Goal: Task Accomplishment & Management: Manage account settings

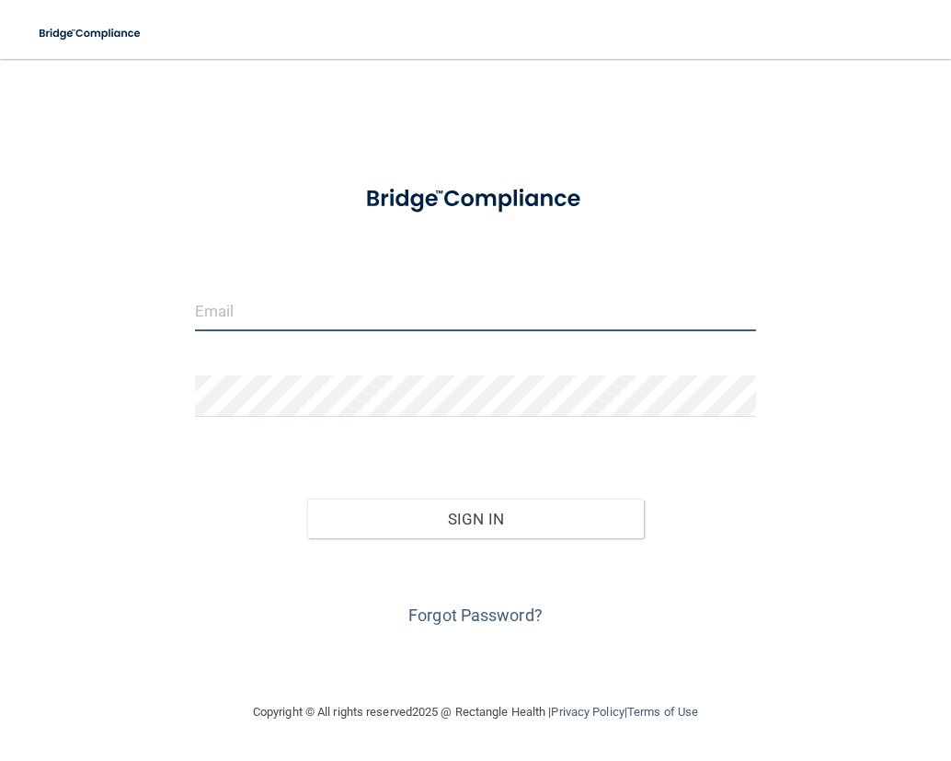
click at [387, 301] on input "email" at bounding box center [476, 310] width 562 height 41
type input "[PERSON_NAME][EMAIL_ADDRESS][DOMAIN_NAME]"
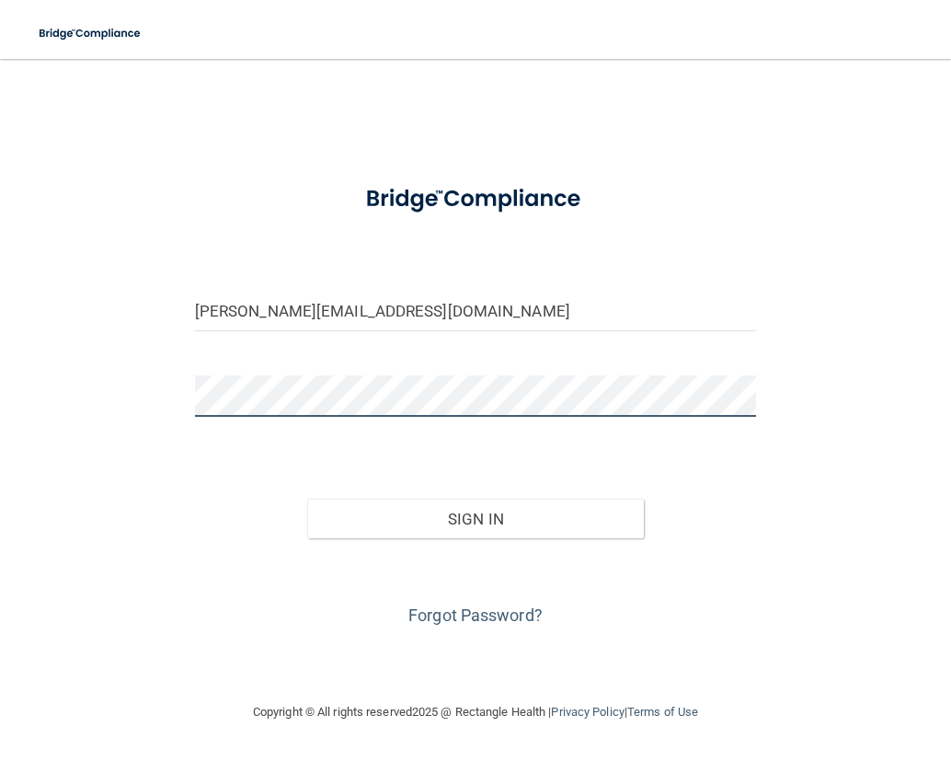
click at [307, 498] on button "Sign In" at bounding box center [475, 518] width 337 height 40
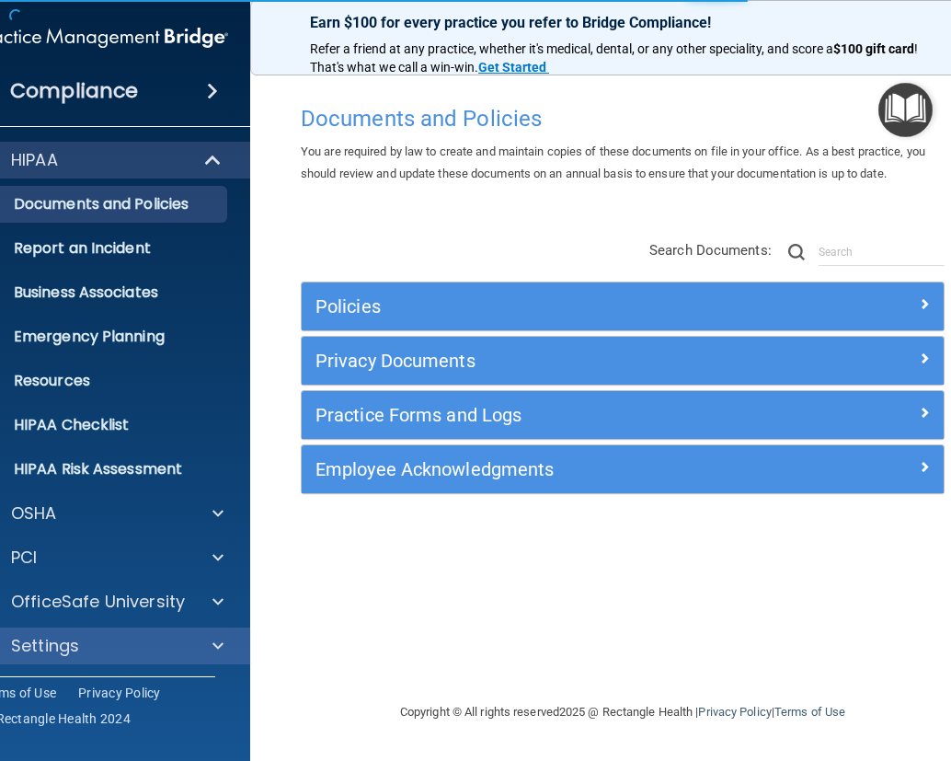
drag, startPoint x: 202, startPoint y: 632, endPoint x: 210, endPoint y: 649, distance: 19.0
click at [210, 649] on div "Settings" at bounding box center [103, 645] width 295 height 37
click at [206, 647] on div at bounding box center [215, 646] width 46 height 22
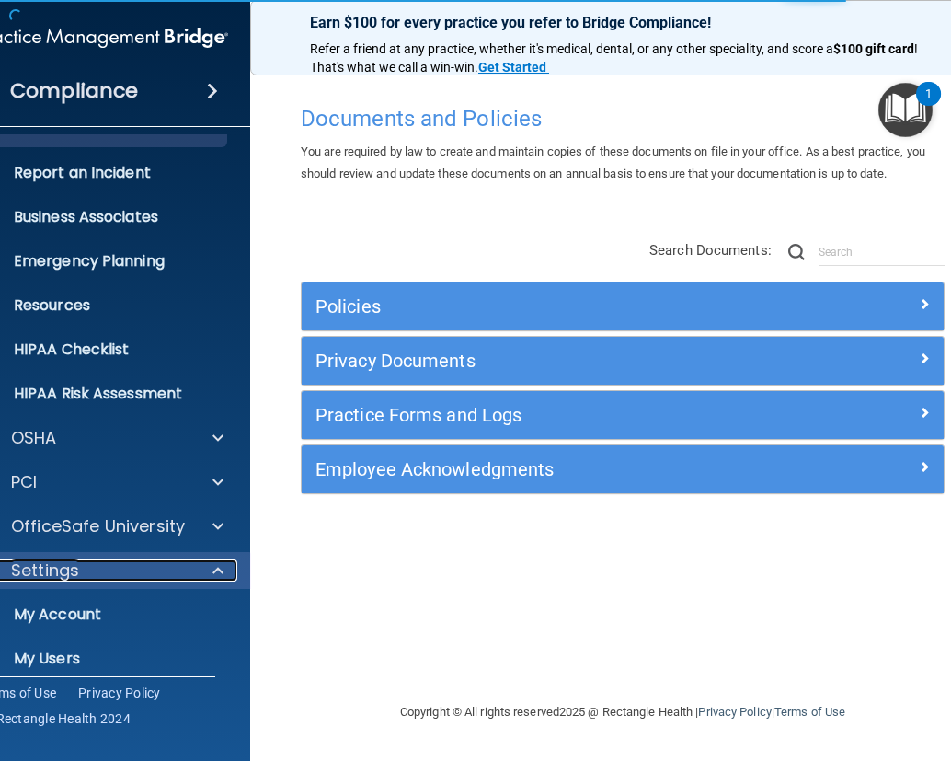
scroll to position [179, 0]
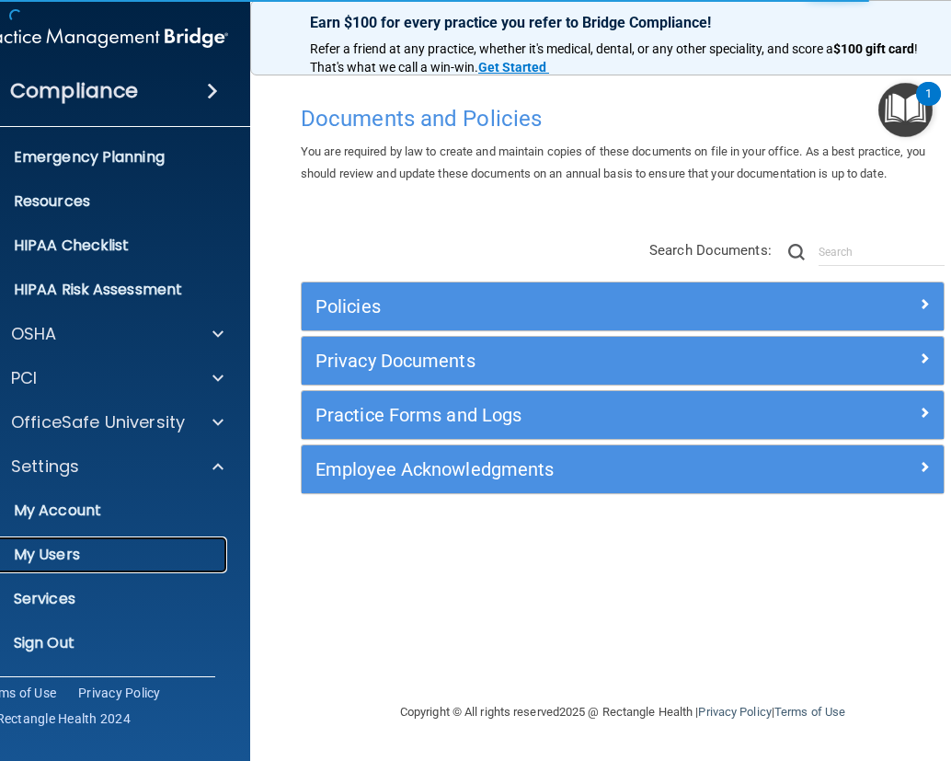
click at [139, 539] on link "My Users" at bounding box center [82, 554] width 290 height 37
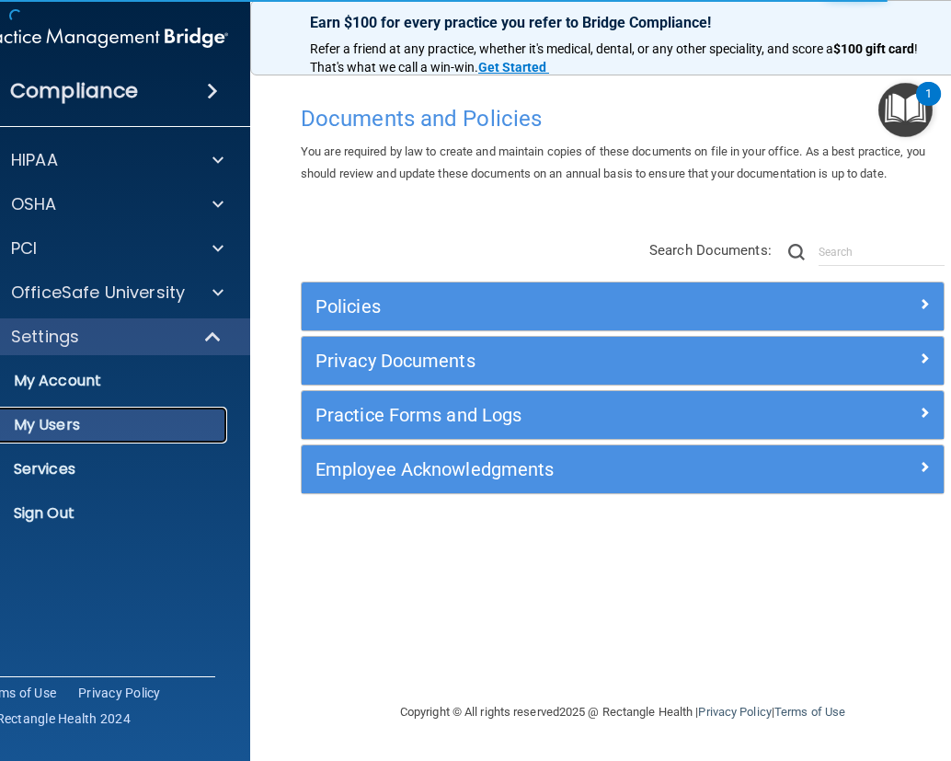
select select "20"
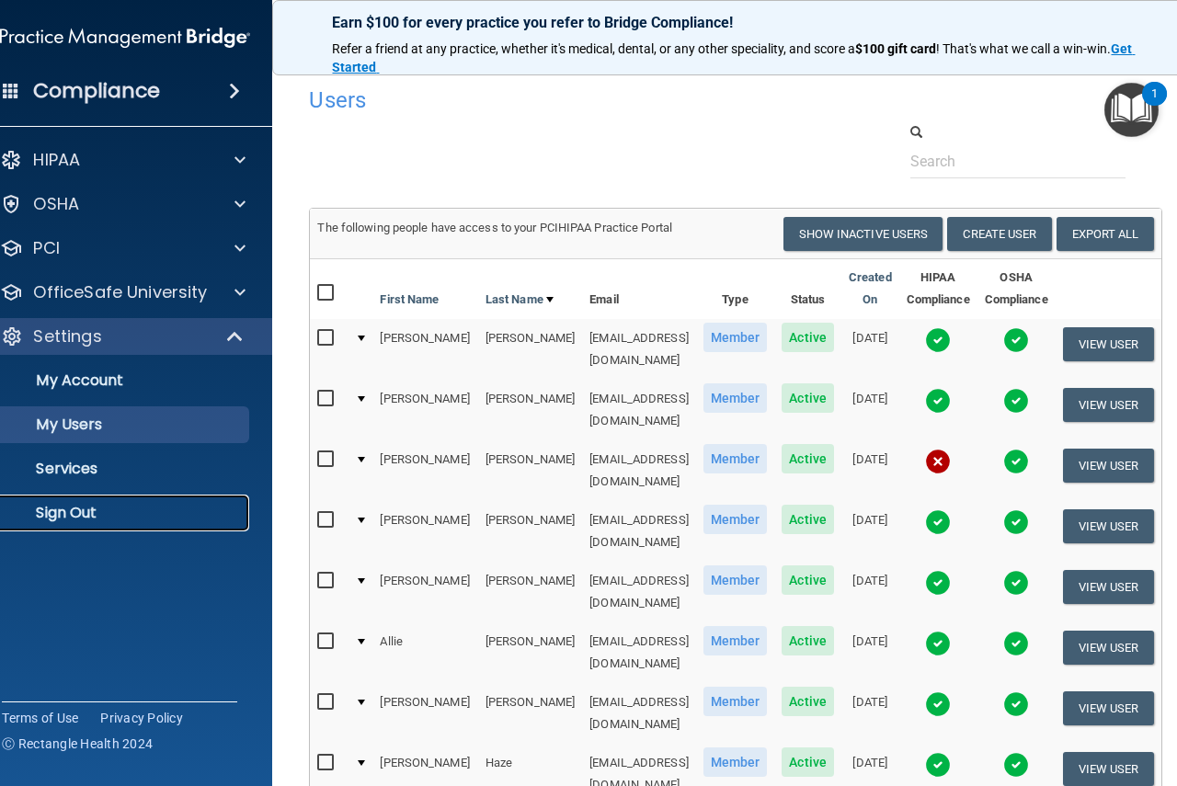
click at [24, 504] on p "Sign Out" at bounding box center [115, 513] width 251 height 18
